Goal: Find specific page/section: Find specific page/section

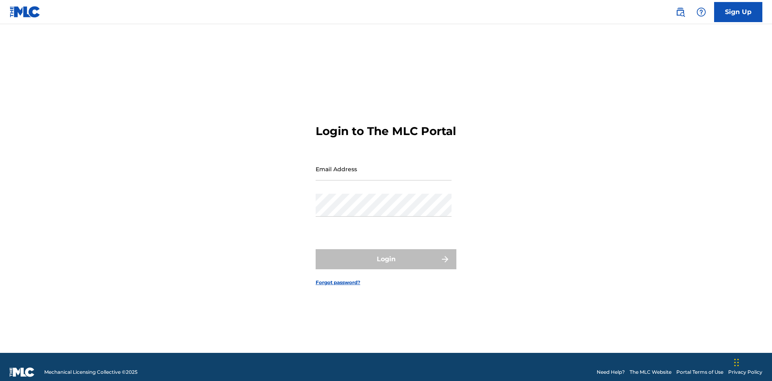
scroll to position [10, 0]
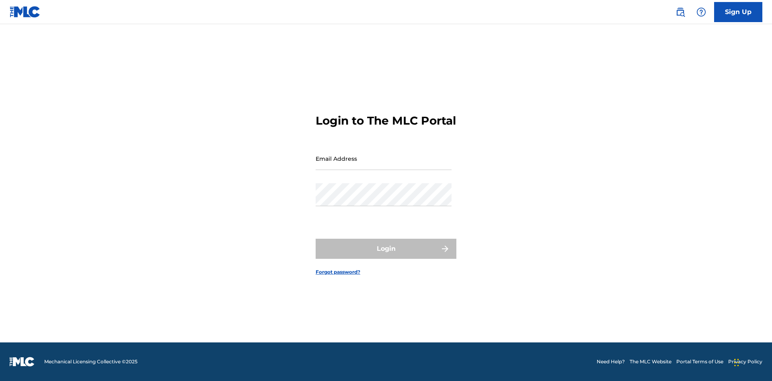
click at [384, 165] on input "Email Address" at bounding box center [384, 158] width 136 height 23
type input "[EMAIL_ADDRESS][DOMAIN_NAME]"
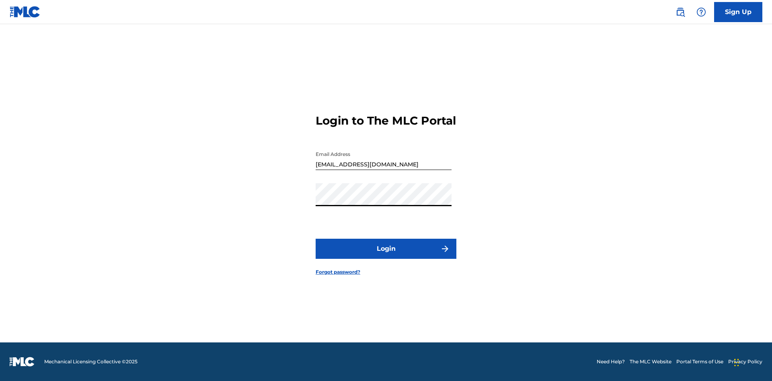
click at [386, 256] on button "Login" at bounding box center [386, 249] width 141 height 20
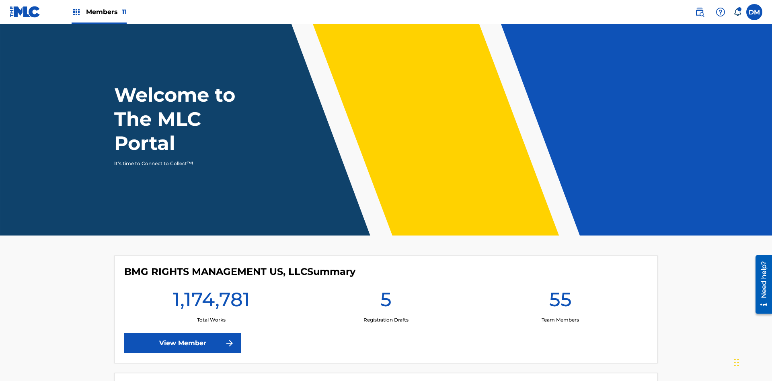
scroll to position [35, 0]
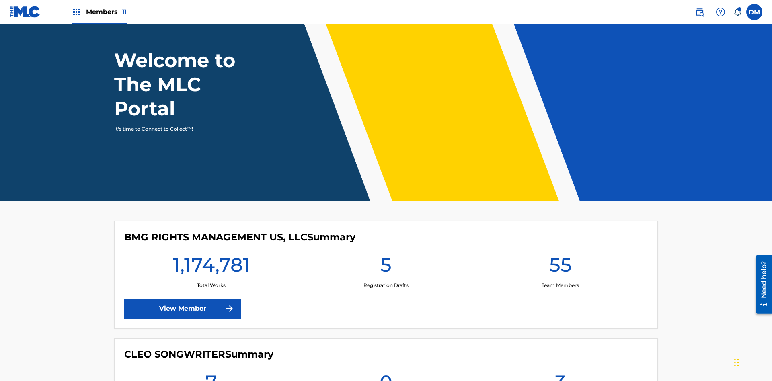
click at [99, 12] on span "Members 11" at bounding box center [106, 11] width 41 height 9
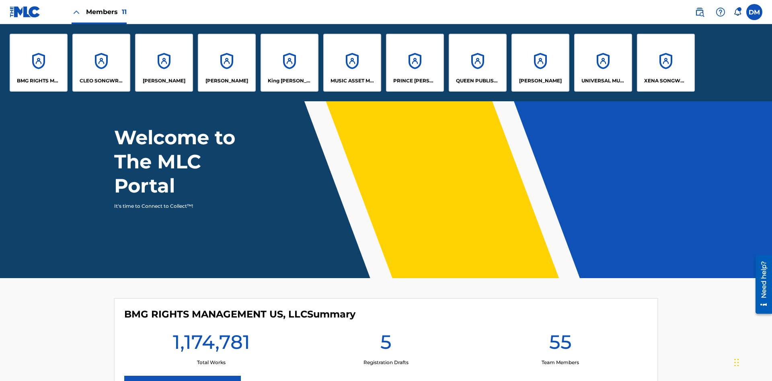
scroll to position [0, 0]
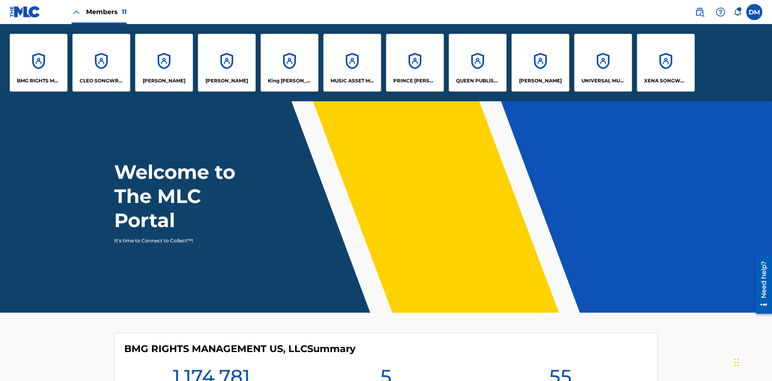
click at [603, 81] on p "UNIVERSAL MUSIC PUB GROUP" at bounding box center [604, 80] width 44 height 7
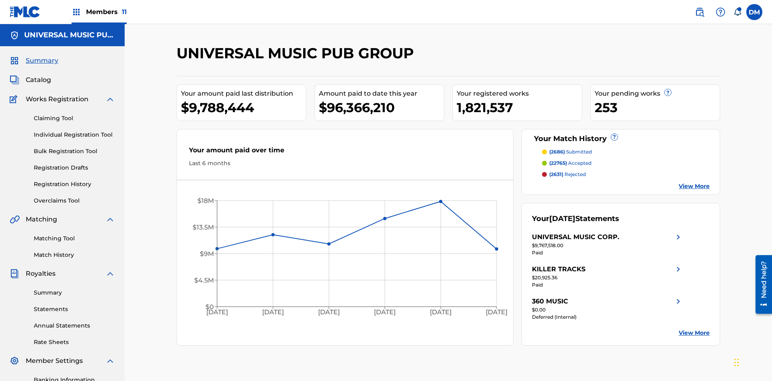
click at [38, 75] on span "Catalog" at bounding box center [38, 80] width 25 height 10
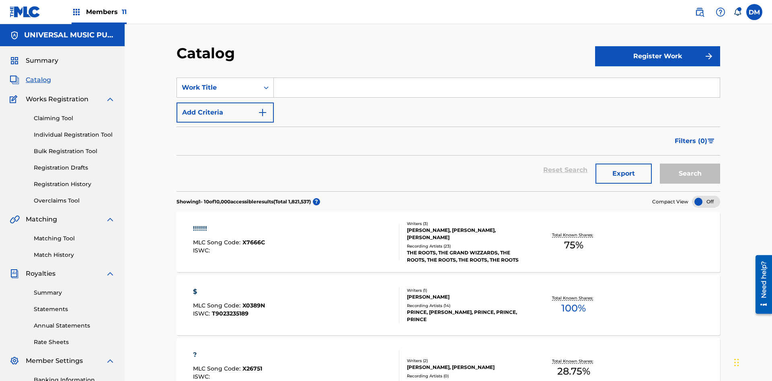
click at [692, 136] on span "Filters ( 0 )" at bounding box center [691, 141] width 33 height 10
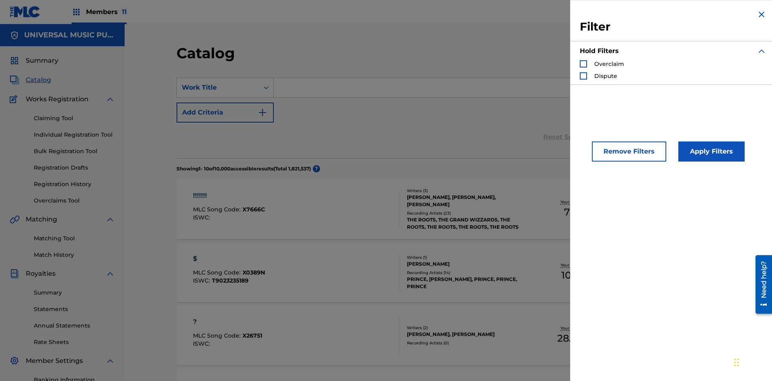
scroll to position [88, 0]
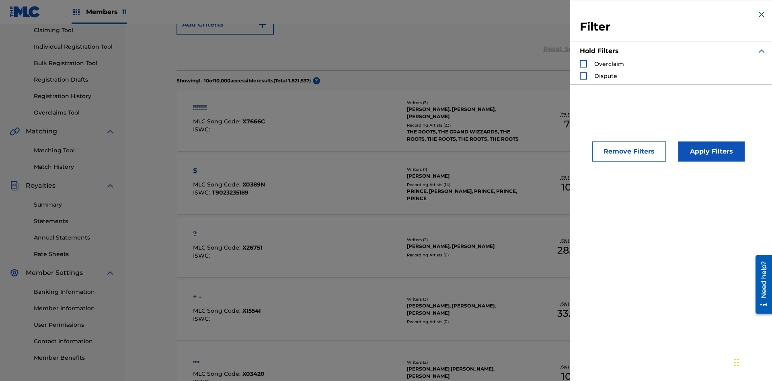
click at [584, 64] on div "Search Form" at bounding box center [583, 63] width 7 height 7
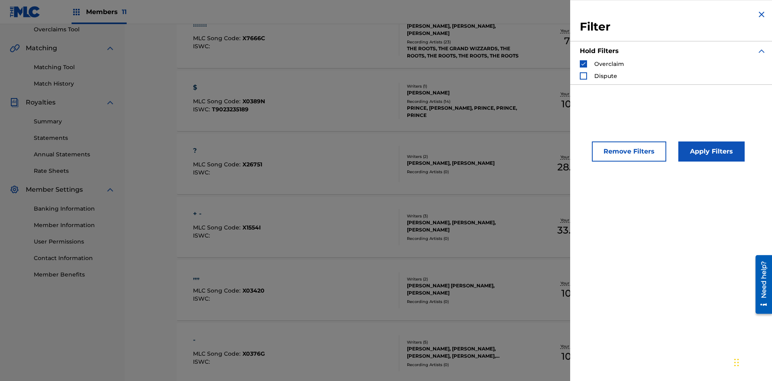
click at [710, 152] on button "Apply Filters" at bounding box center [712, 152] width 66 height 20
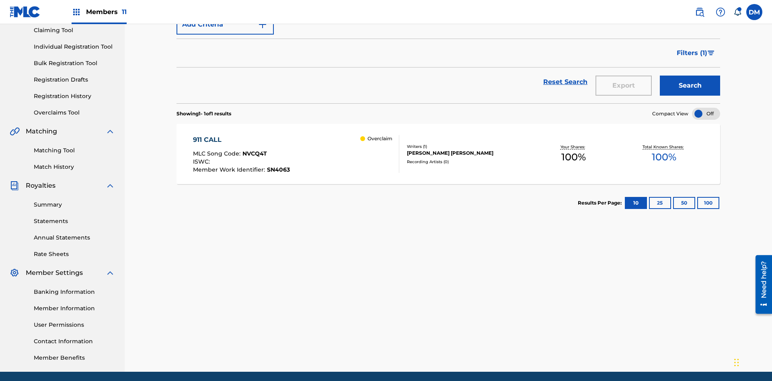
click at [692, 53] on span "Filters ( 1 )" at bounding box center [692, 53] width 31 height 10
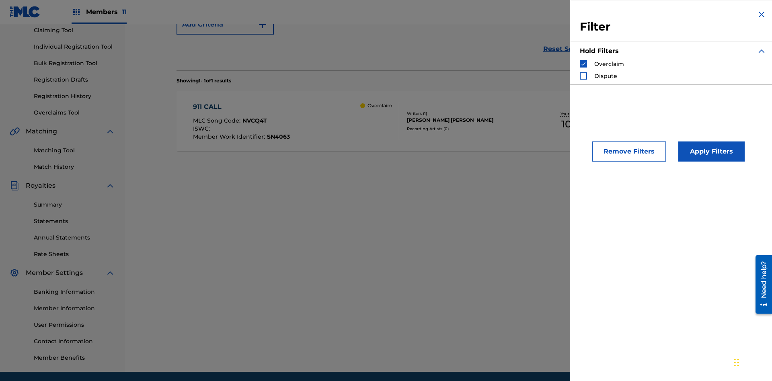
click at [584, 64] on img "Search Form" at bounding box center [584, 64] width 6 height 6
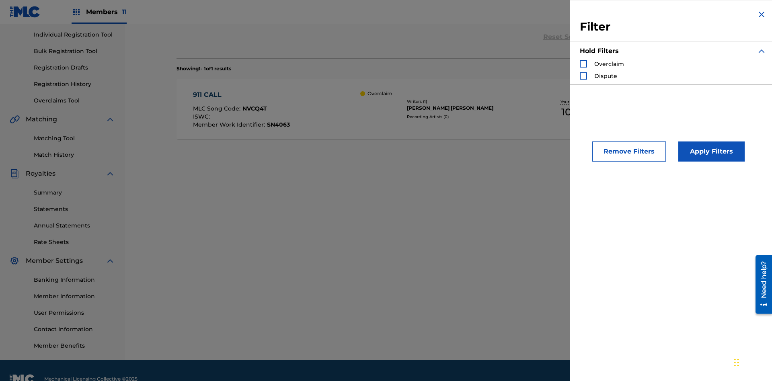
click at [584, 76] on div "Search Form" at bounding box center [583, 75] width 7 height 7
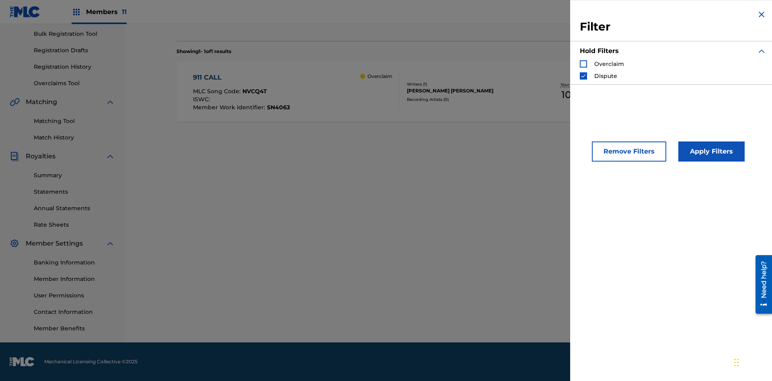
click at [710, 152] on button "Apply Filters" at bounding box center [712, 152] width 66 height 20
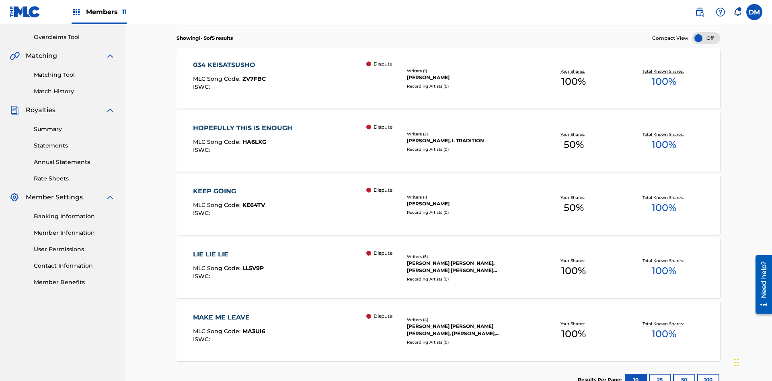
scroll to position [176, 0]
